Goal: Task Accomplishment & Management: Manage account settings

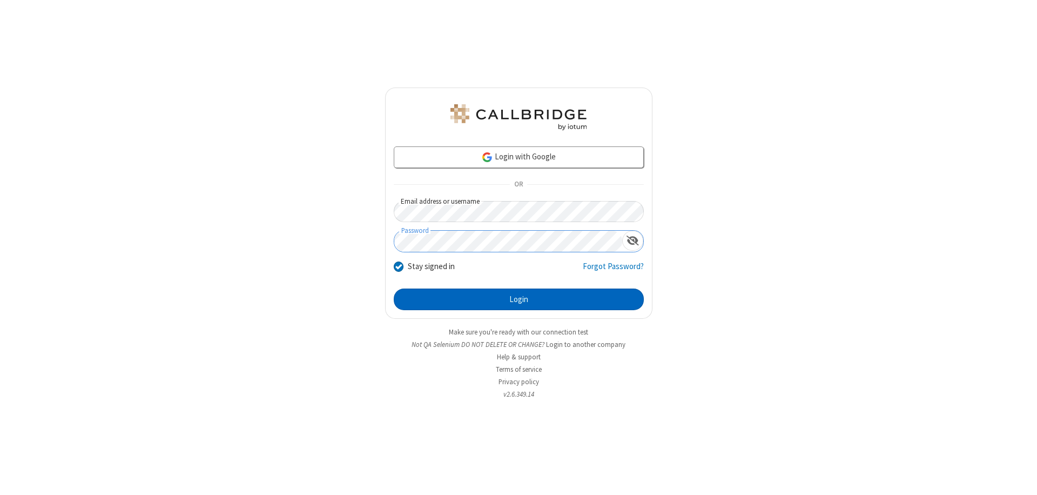
click at [518, 299] on button "Login" at bounding box center [519, 299] width 250 height 22
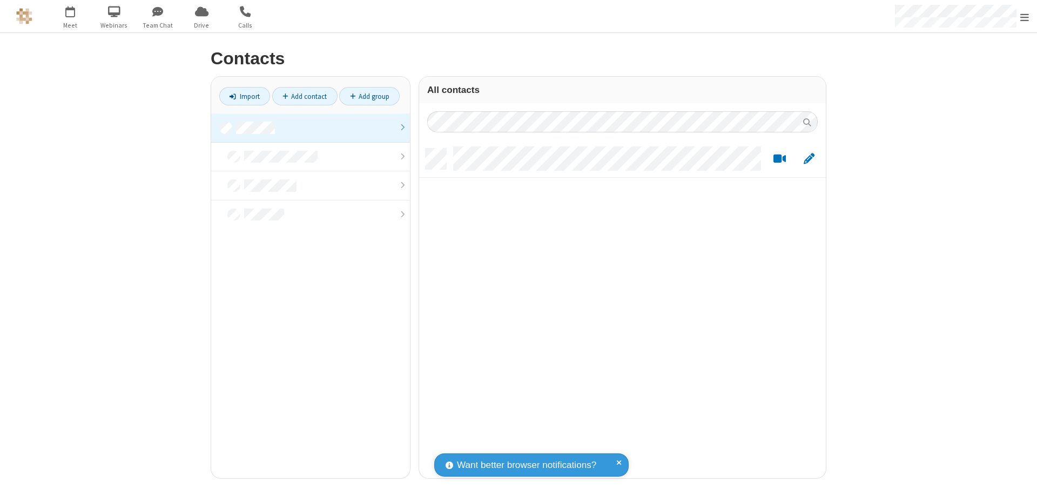
scroll to position [329, 398]
click at [310, 127] on link at bounding box center [310, 127] width 199 height 29
click at [305, 96] on link "Add contact" at bounding box center [304, 96] width 65 height 18
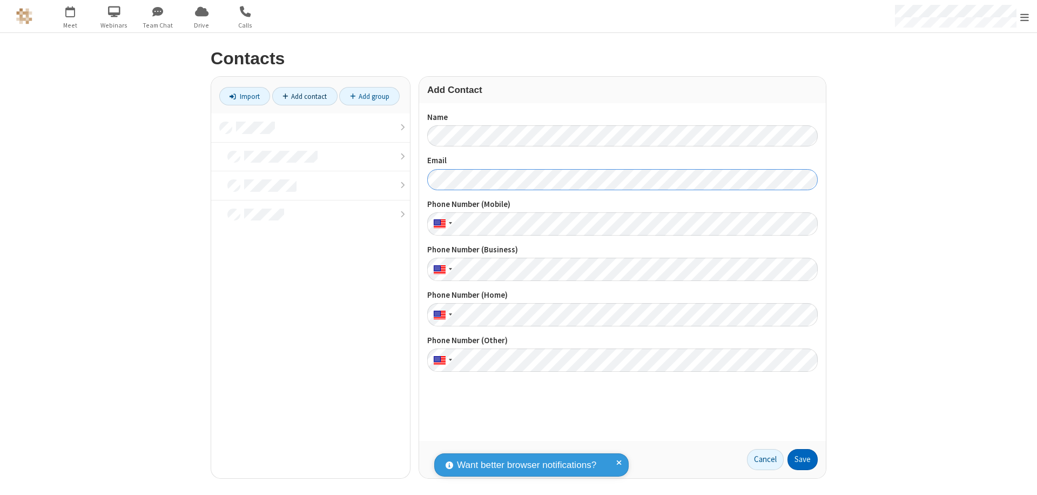
click at [802, 459] on button "Save" at bounding box center [802, 460] width 30 height 22
